Goal: Information Seeking & Learning: Learn about a topic

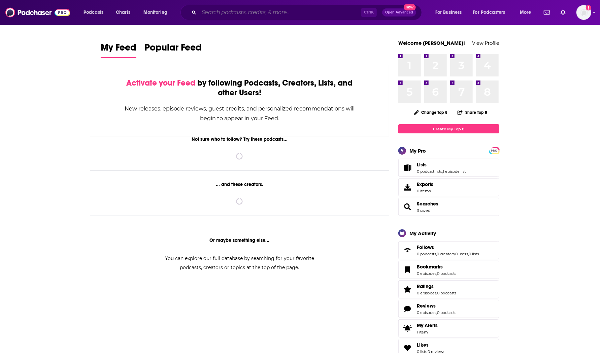
click at [209, 11] on input "Search podcasts, credits, & more..." at bounding box center [280, 12] width 162 height 11
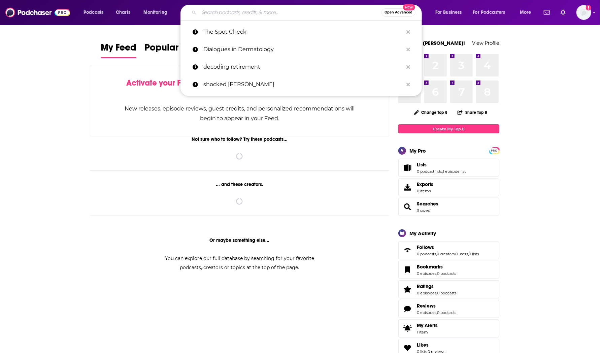
paste input "Active Measures"
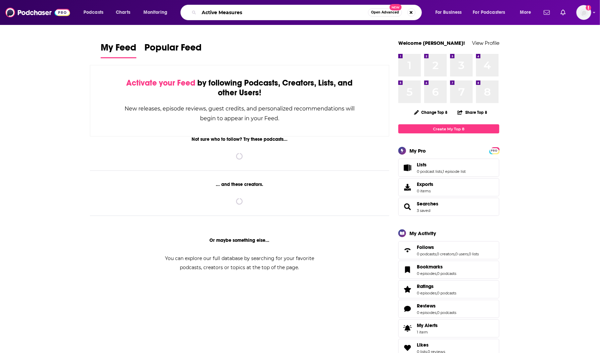
type input "Active Measures"
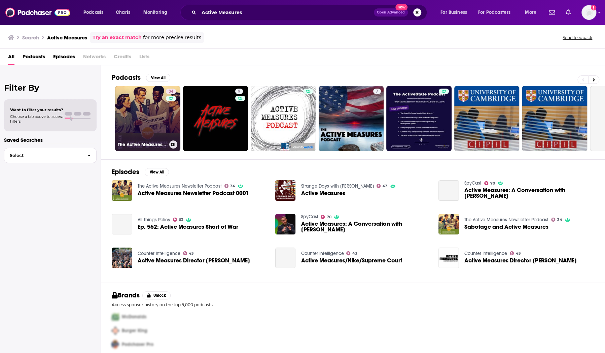
click at [147, 116] on link "34 The Active Measures Newsletter Podcast" at bounding box center [147, 118] width 65 height 65
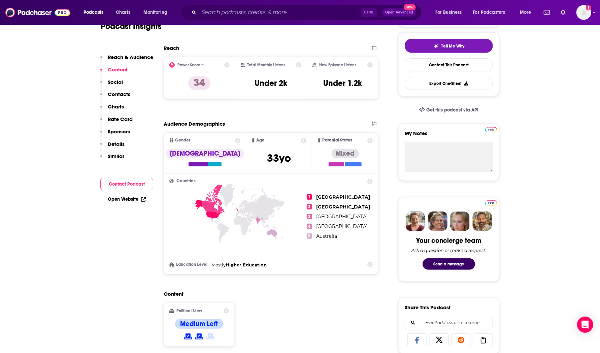
scroll to position [149, 0]
